Goal: Transaction & Acquisition: Purchase product/service

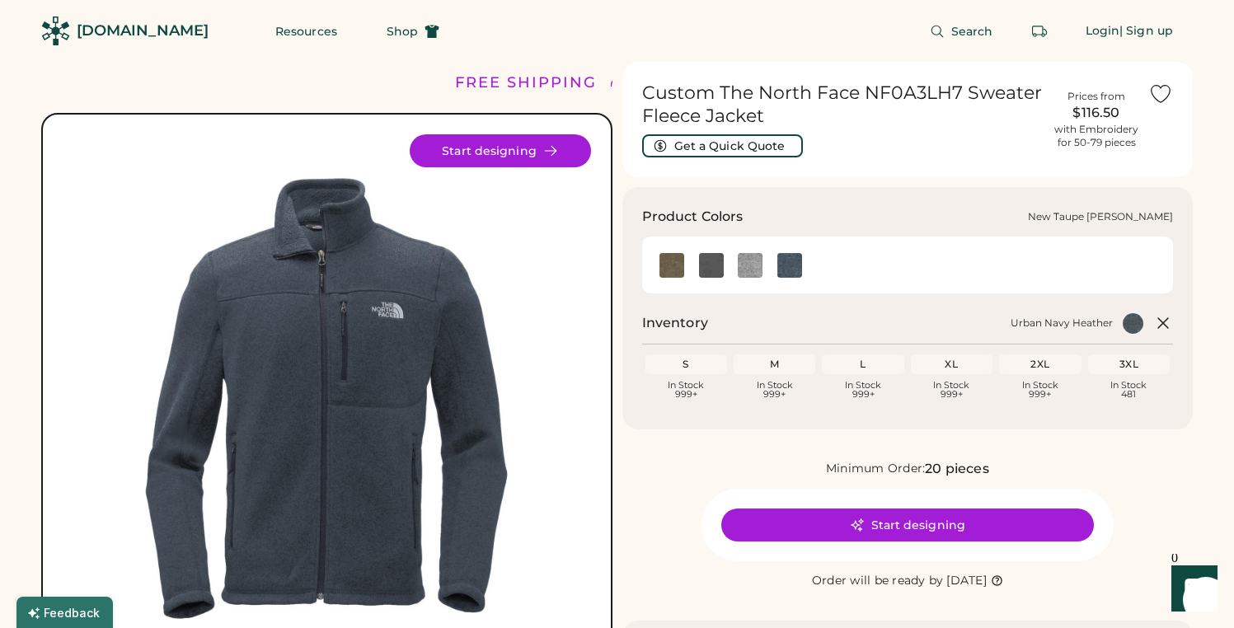
click at [675, 266] on img at bounding box center [672, 265] width 25 height 25
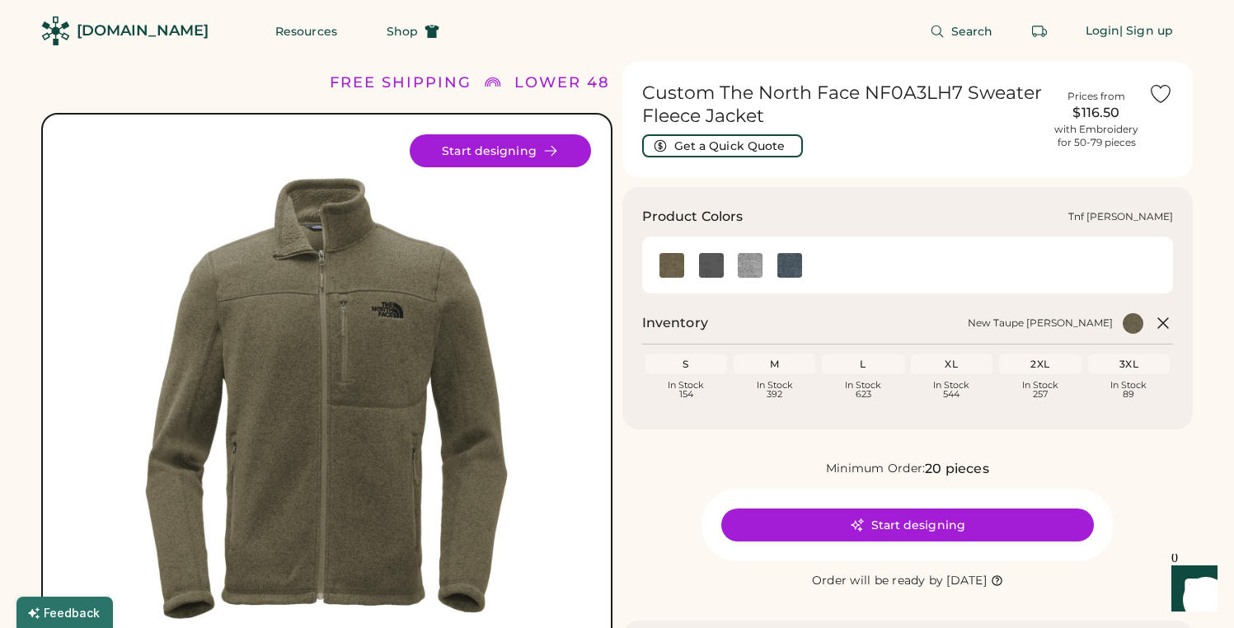
click at [718, 261] on img at bounding box center [711, 265] width 25 height 25
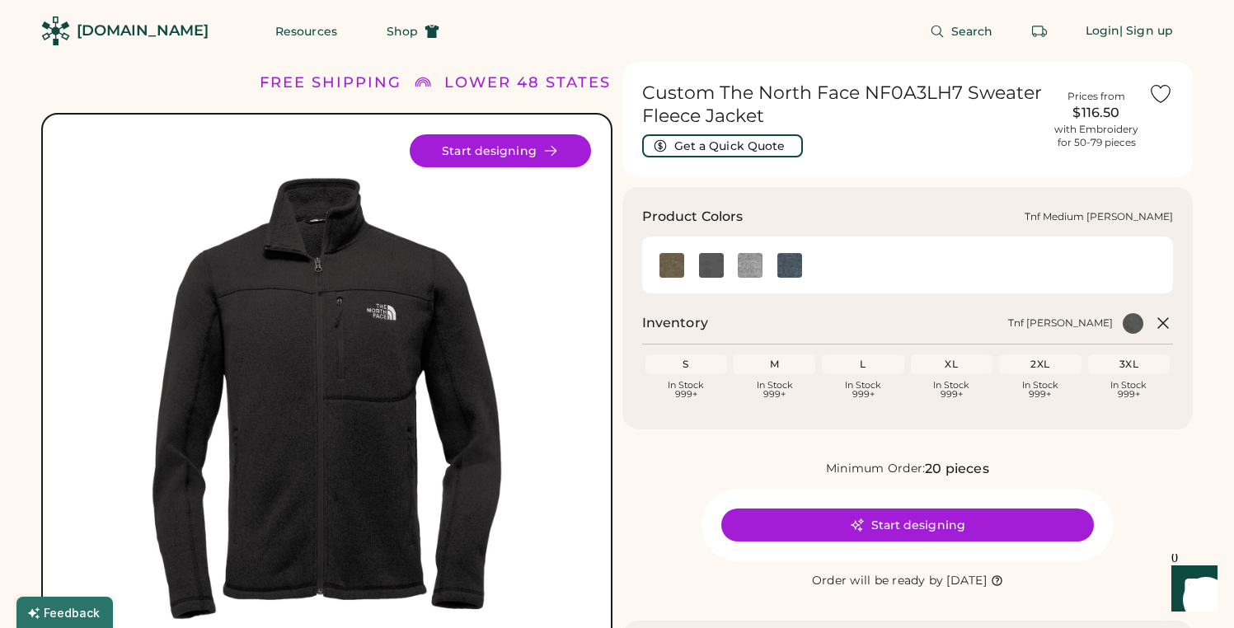
click at [753, 273] on img at bounding box center [750, 265] width 25 height 25
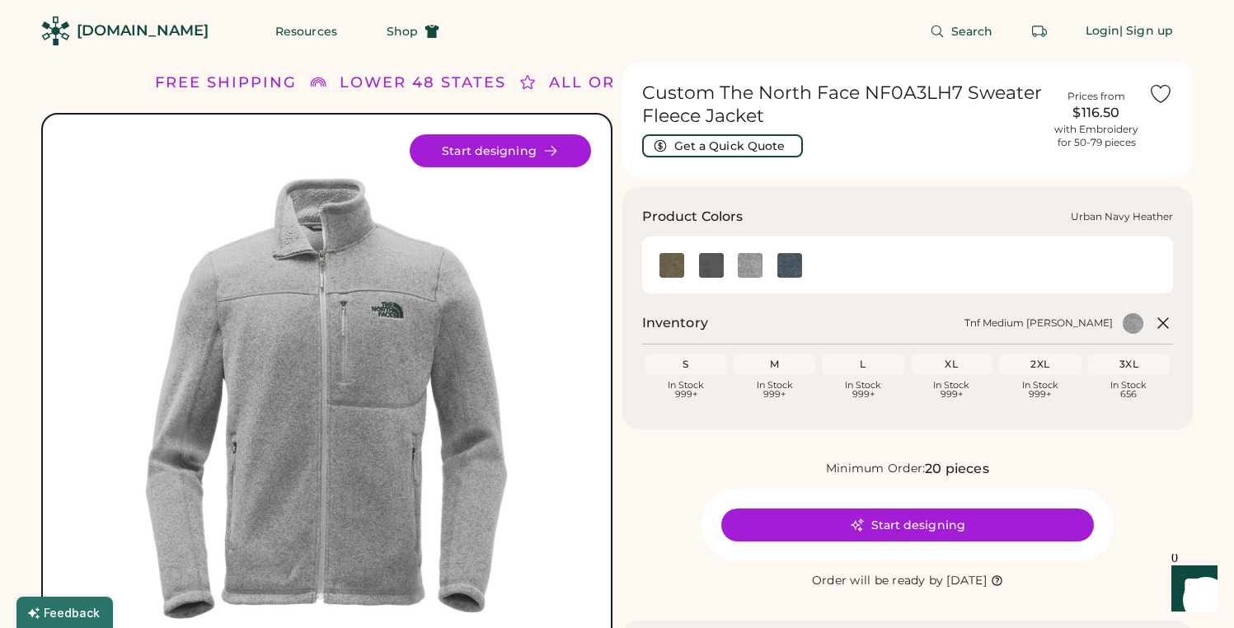
click at [786, 273] on img at bounding box center [789, 265] width 25 height 25
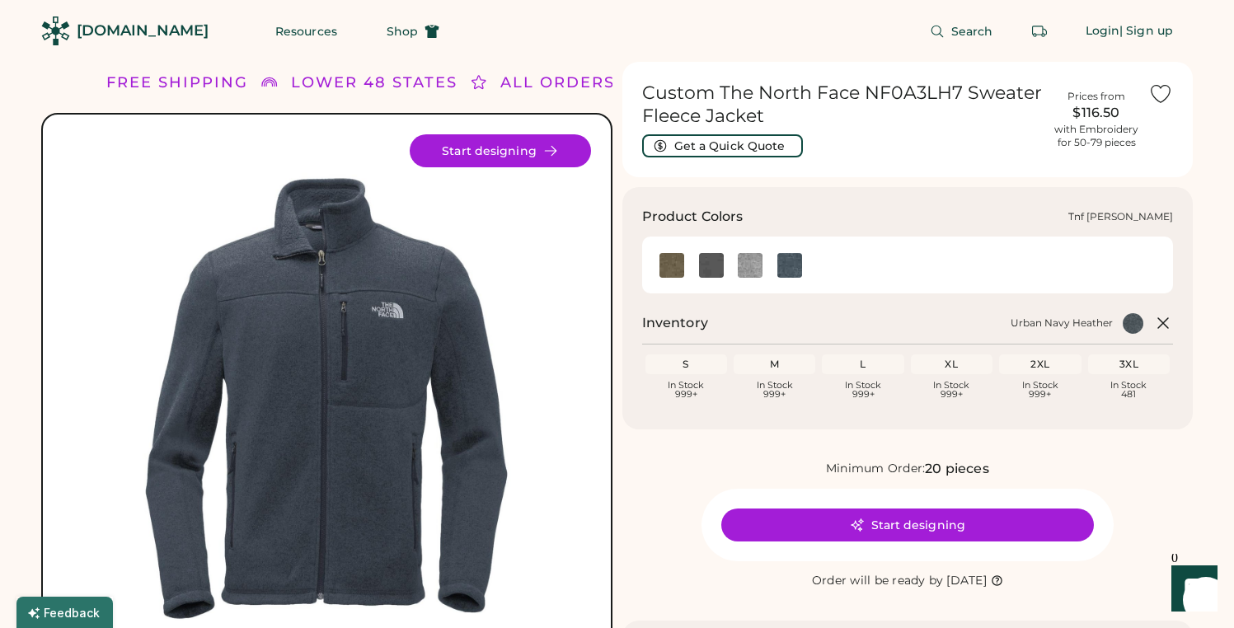
click at [713, 272] on img at bounding box center [711, 265] width 25 height 25
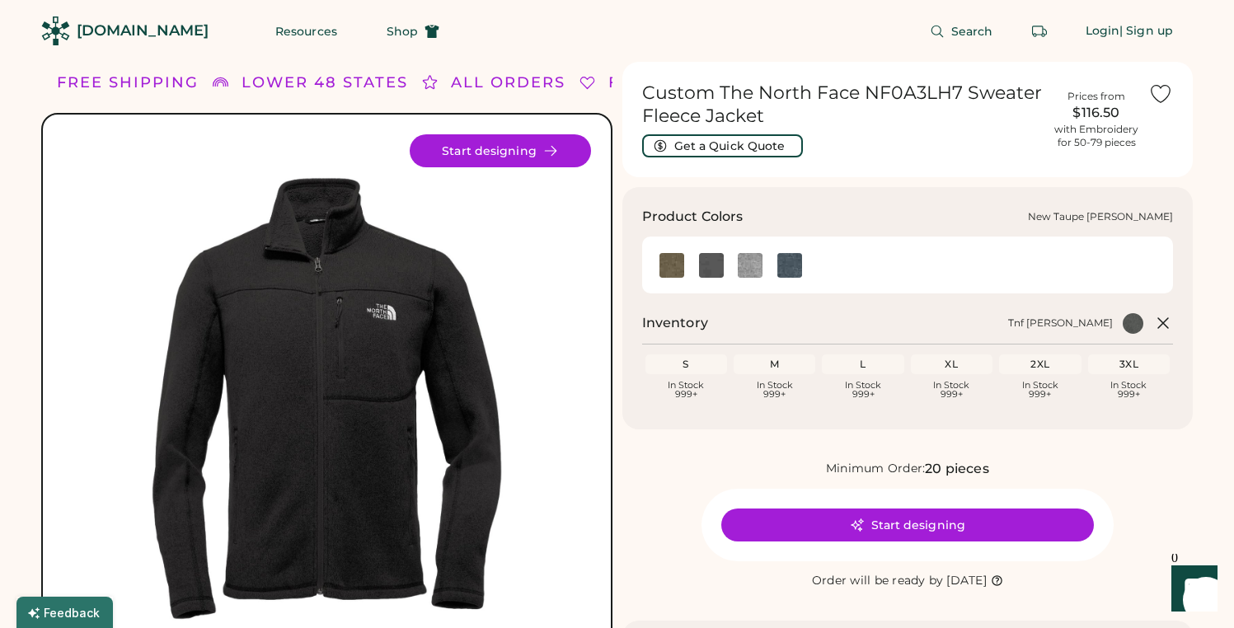
click at [668, 265] on img at bounding box center [672, 265] width 25 height 25
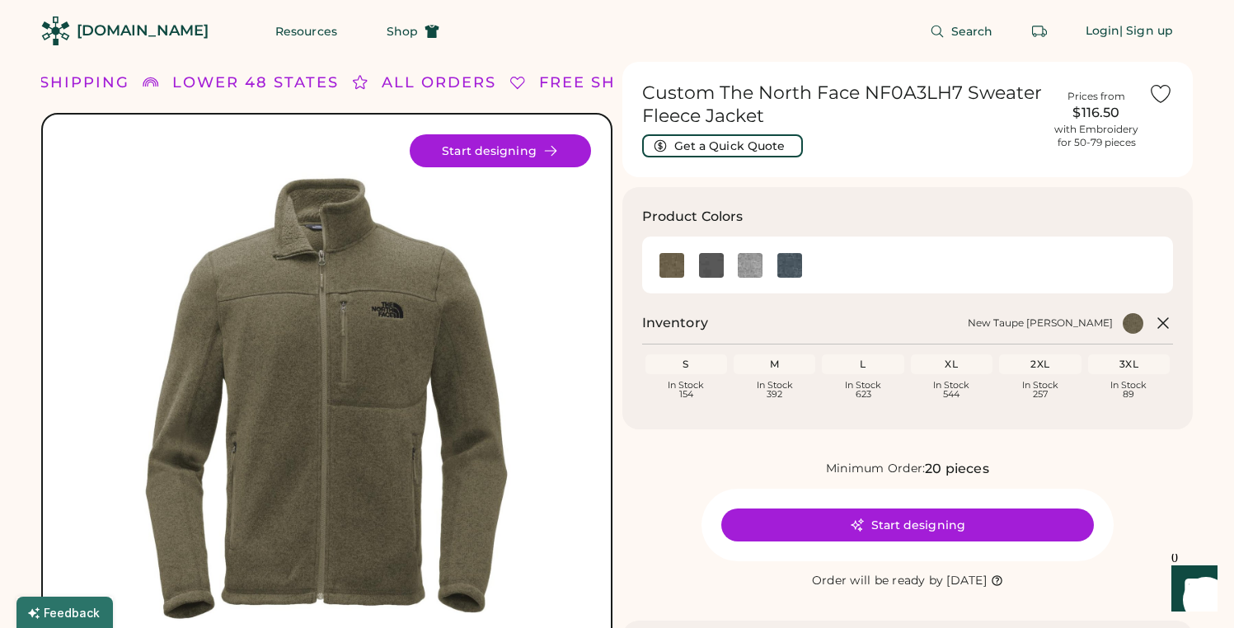
click at [953, 362] on div "XL" at bounding box center [951, 364] width 75 height 13
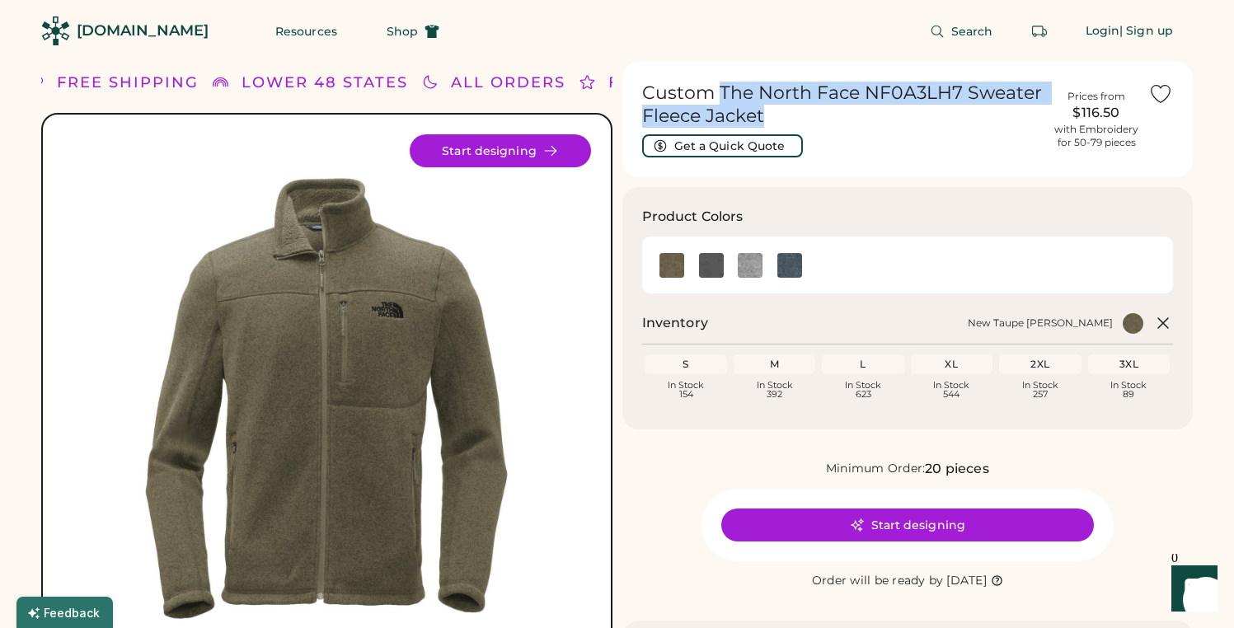
drag, startPoint x: 720, startPoint y: 92, endPoint x: 763, endPoint y: 112, distance: 48.3
click at [763, 112] on h1 "Custom The North Face NF0A3LH7 Sweater Fleece Jacket" at bounding box center [843, 105] width 403 height 46
copy h1 "The North Face NF0A3LH7 Sweater Fleece Jacket"
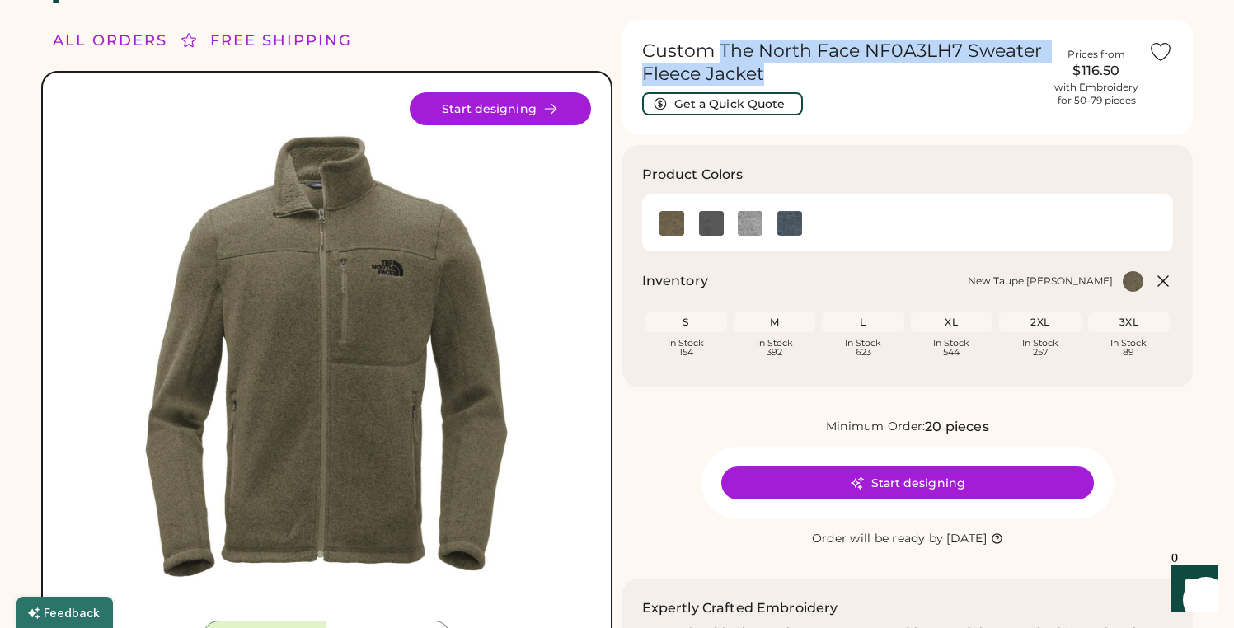
scroll to position [51, 0]
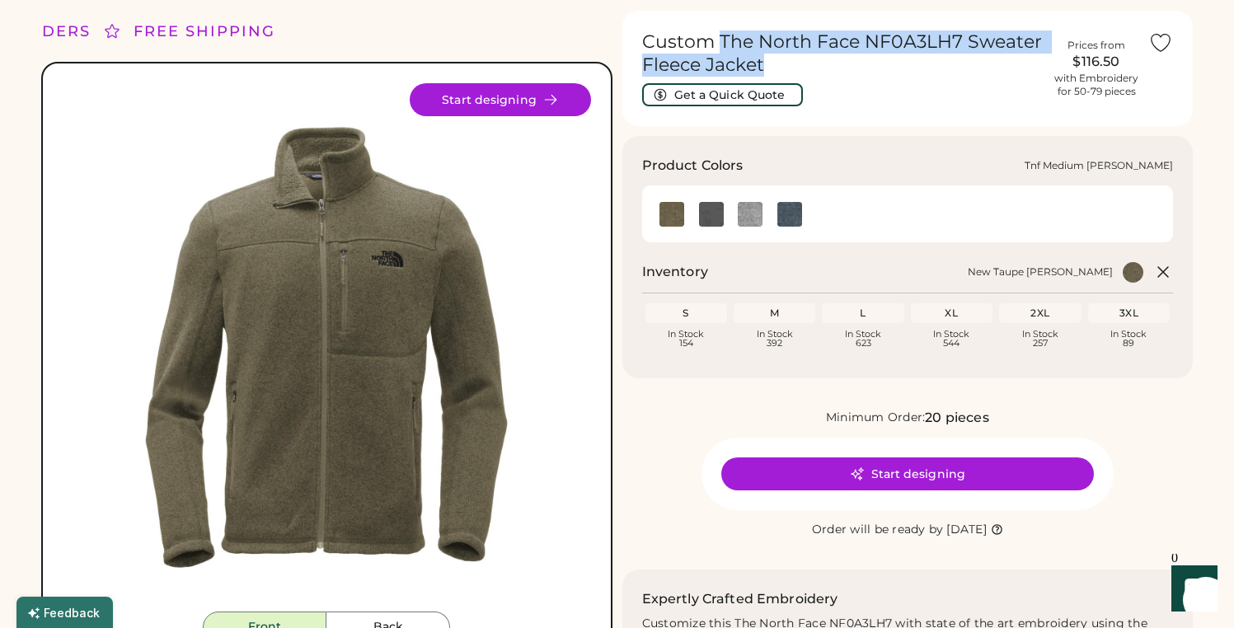
click at [753, 207] on img at bounding box center [750, 214] width 25 height 25
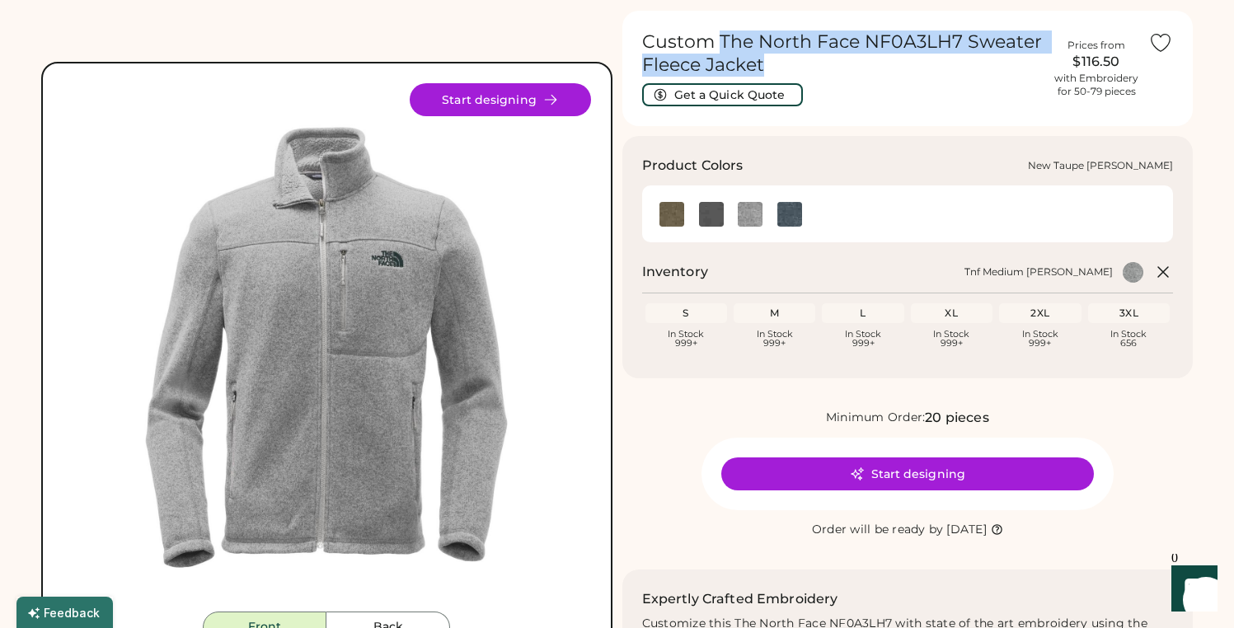
click at [668, 213] on img at bounding box center [672, 214] width 25 height 25
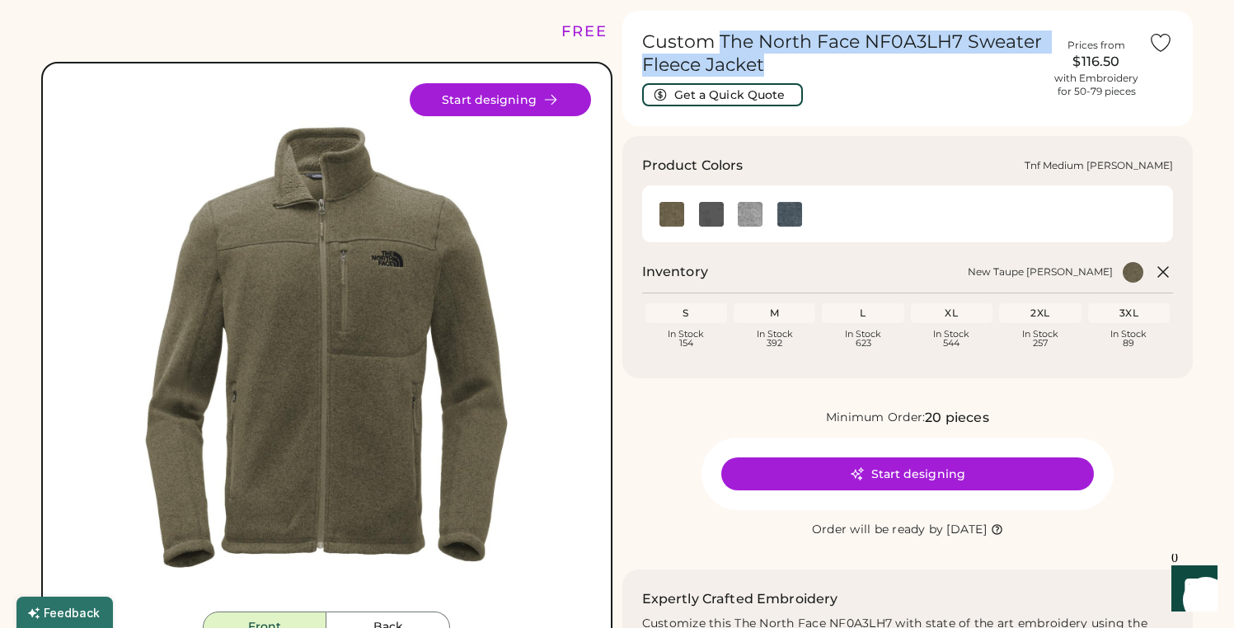
click at [756, 219] on img at bounding box center [750, 214] width 25 height 25
